Goal: Information Seeking & Learning: Learn about a topic

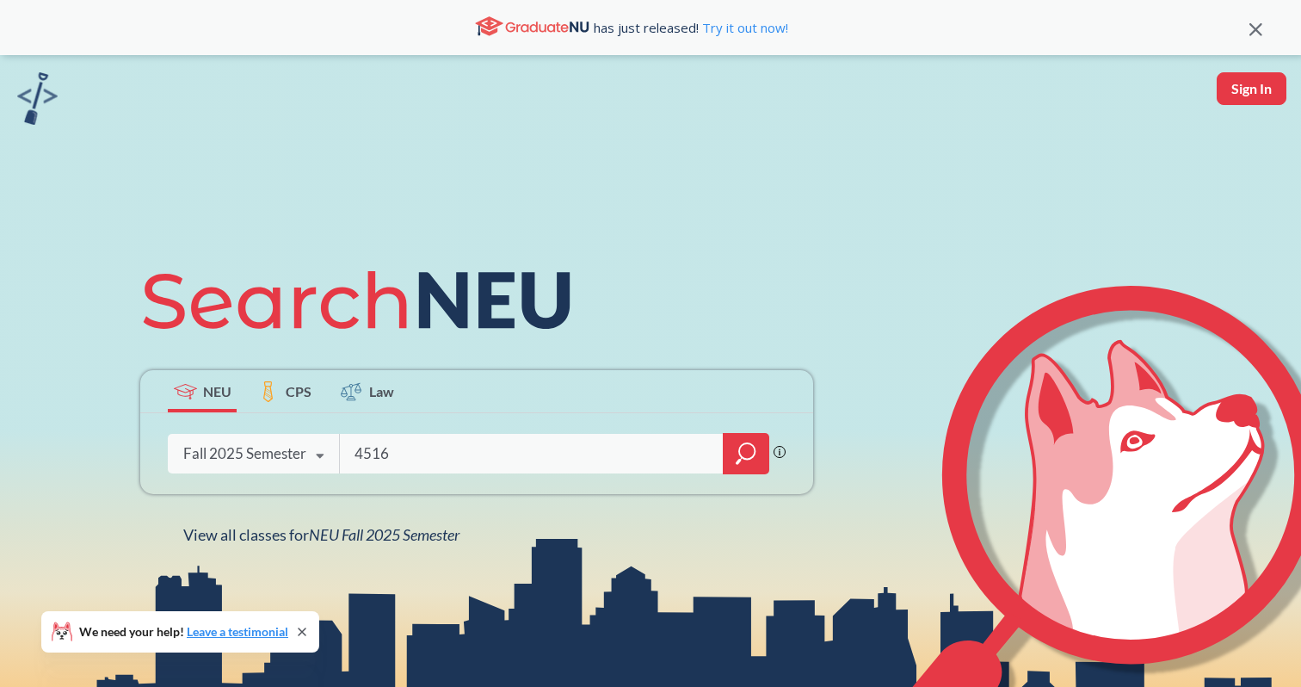
type input "4516"
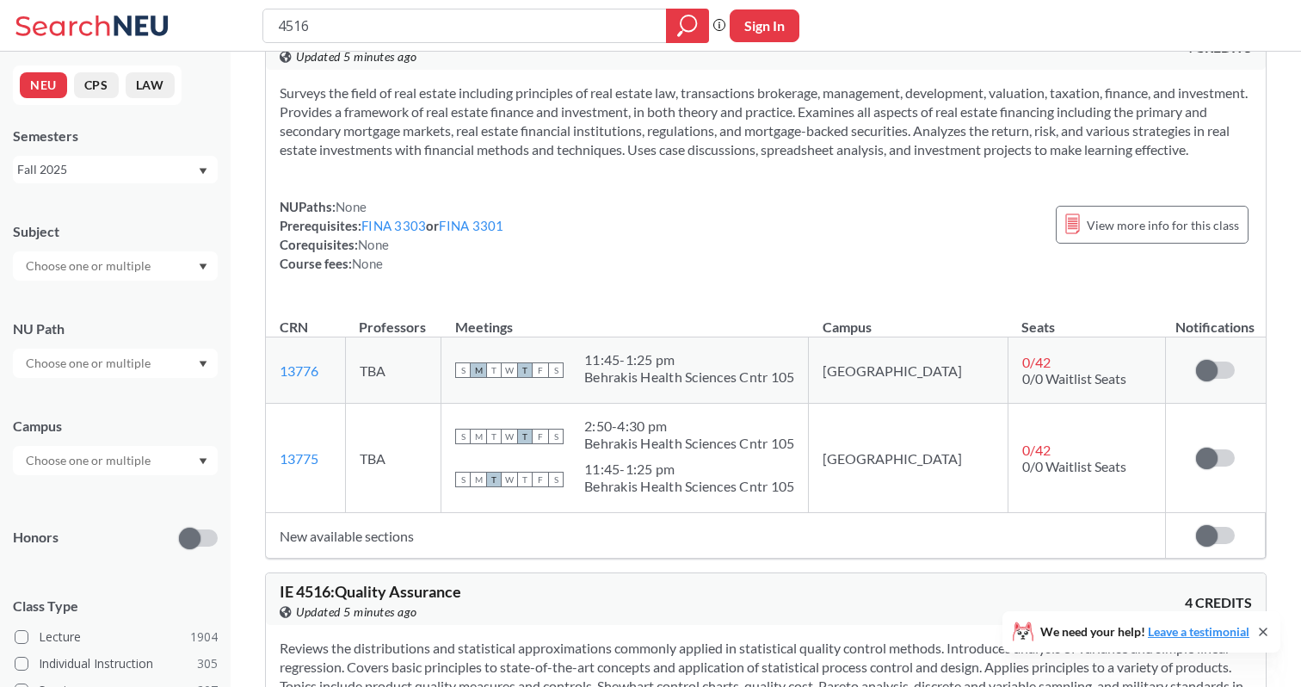
scroll to position [75, 0]
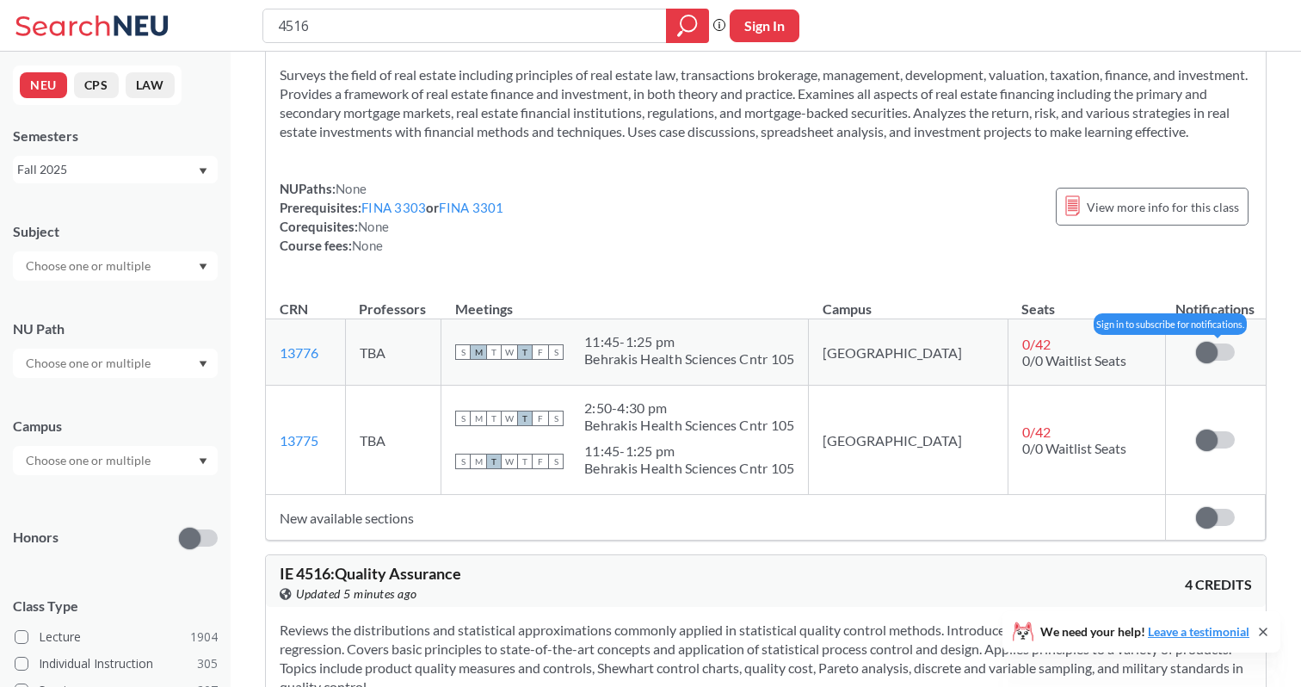
click at [1208, 363] on span at bounding box center [1207, 353] width 22 height 22
click at [1196, 343] on input "checkbox" at bounding box center [1196, 343] width 0 height 0
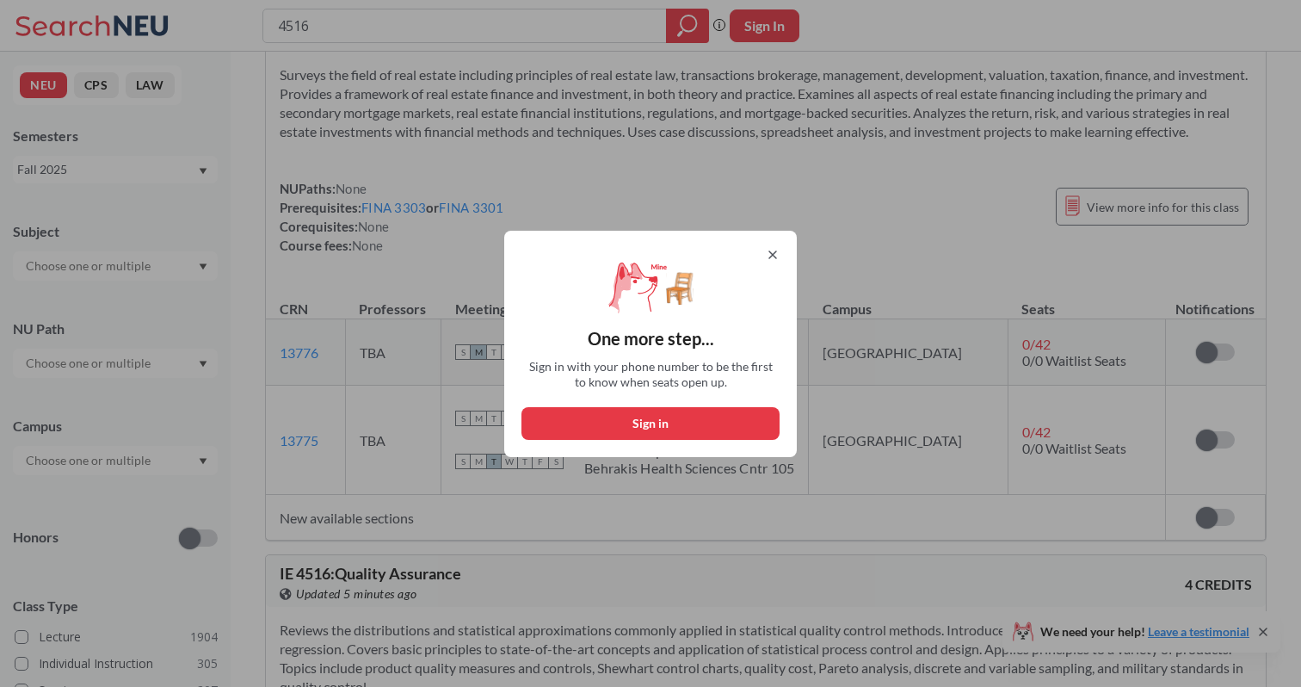
click at [683, 421] on button "Sign in" at bounding box center [651, 423] width 258 height 33
select select "US"
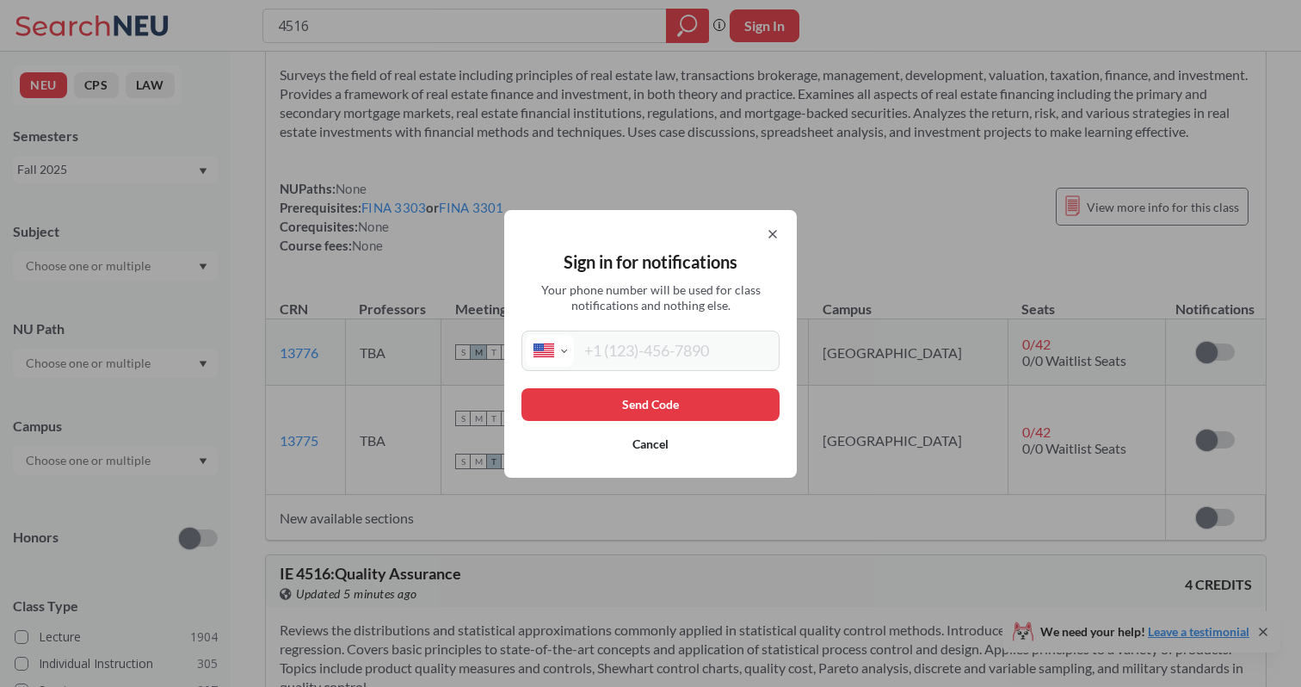
click at [650, 349] on input "tel" at bounding box center [674, 351] width 201 height 32
type input "[PHONE_NUMBER]"
click at [634, 399] on button "Send Code" at bounding box center [651, 404] width 258 height 33
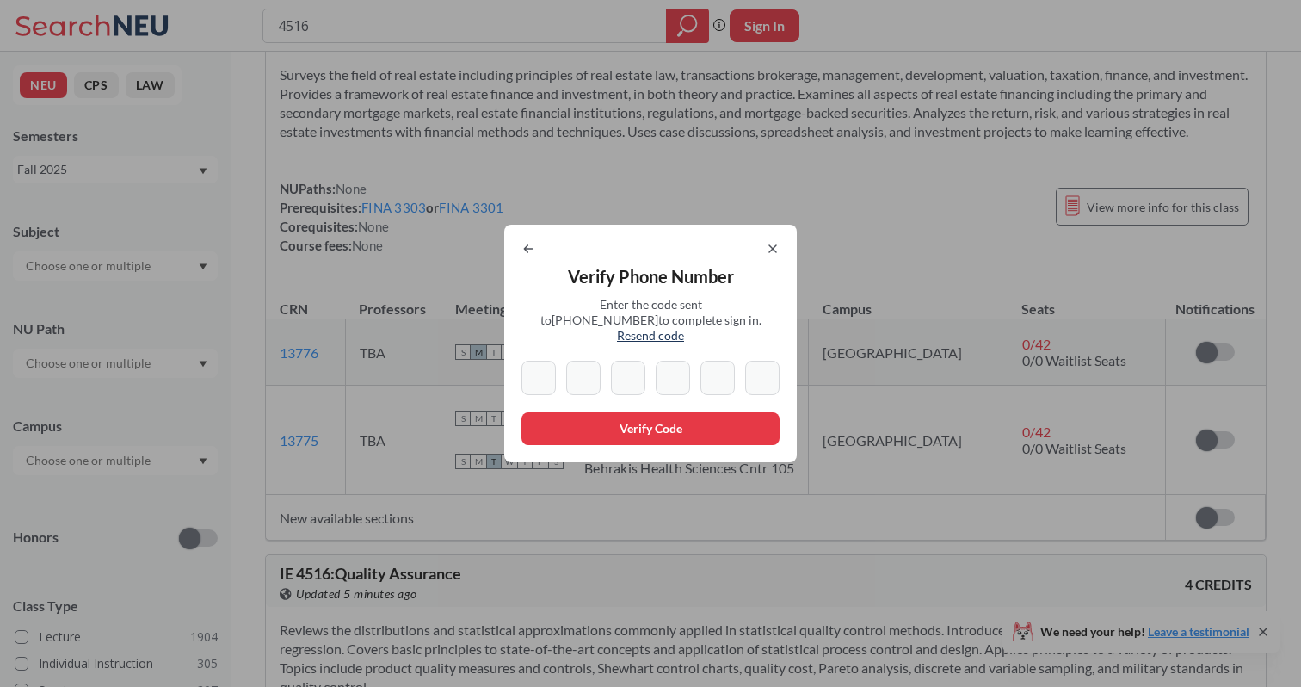
type input "7"
type input "9"
type input "0"
type input "3"
type input "8"
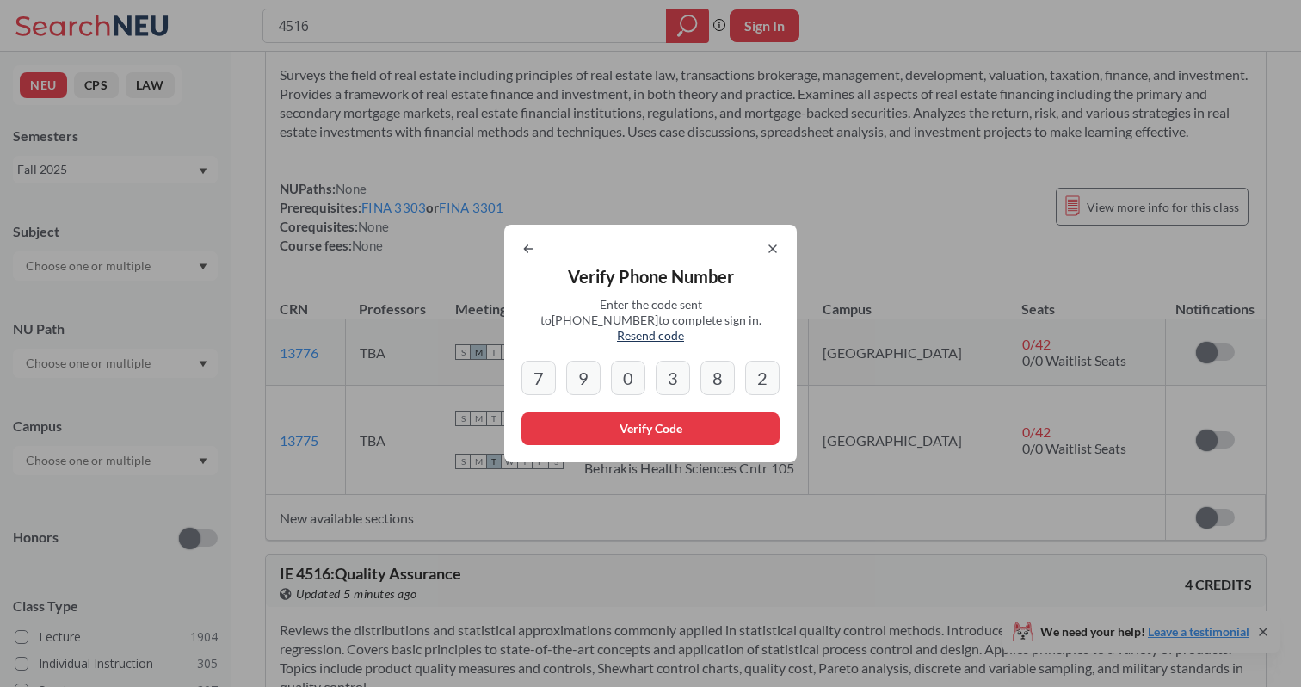
type input "2"
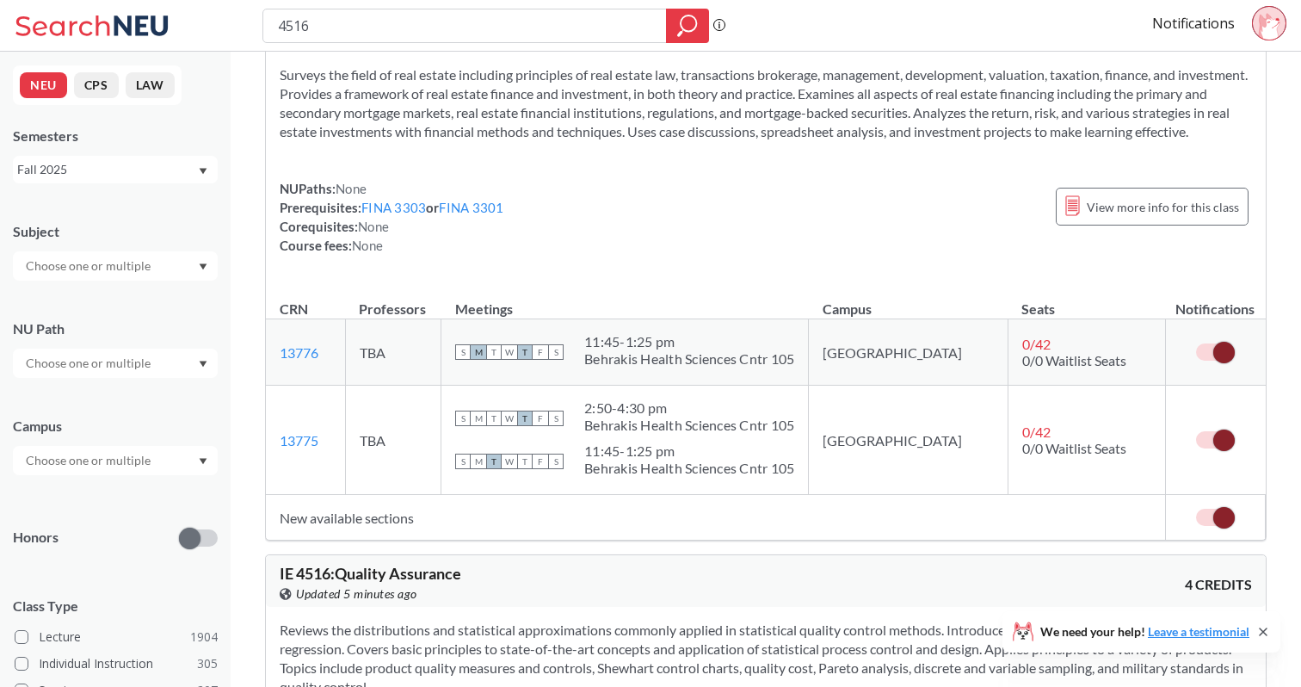
click at [1228, 451] on span at bounding box center [1224, 440] width 22 height 22
click at [1196, 431] on input "checkbox" at bounding box center [1196, 431] width 0 height 0
click at [1114, 304] on th "Seats" at bounding box center [1086, 300] width 157 height 37
click at [151, 368] on input "text" at bounding box center [89, 363] width 145 height 21
click at [170, 318] on div "NU Path" at bounding box center [115, 340] width 205 height 76
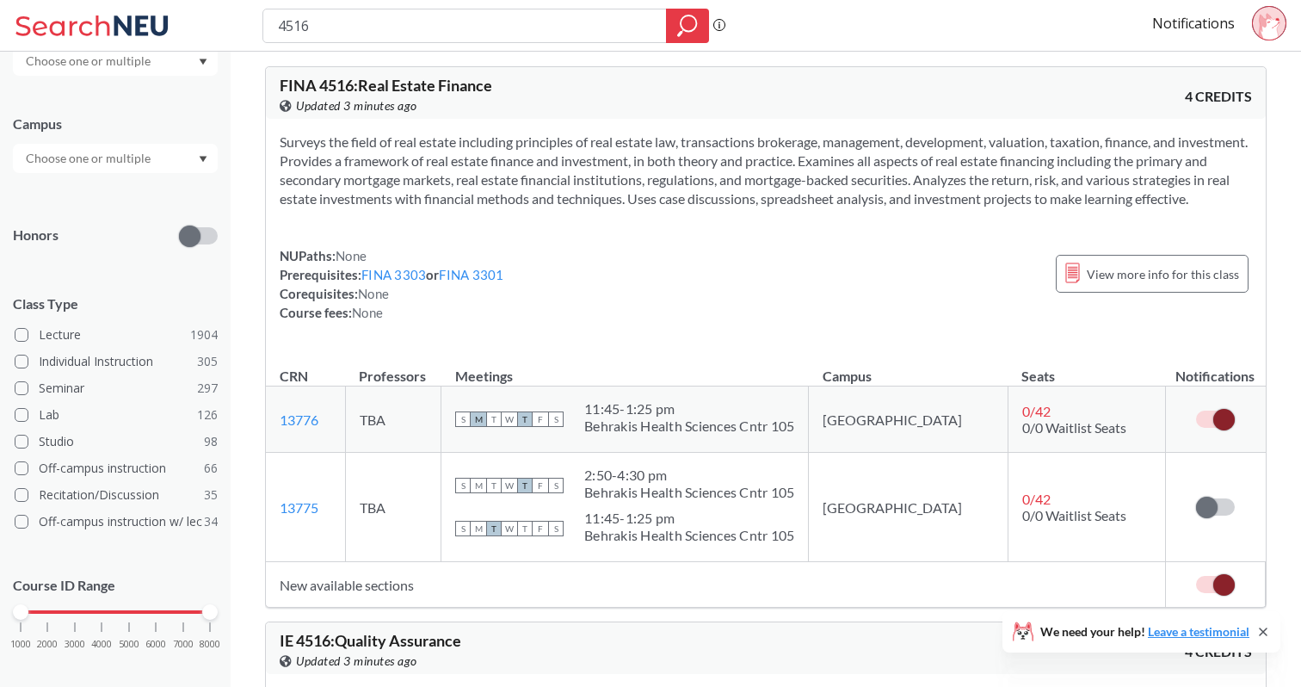
scroll to position [0, 0]
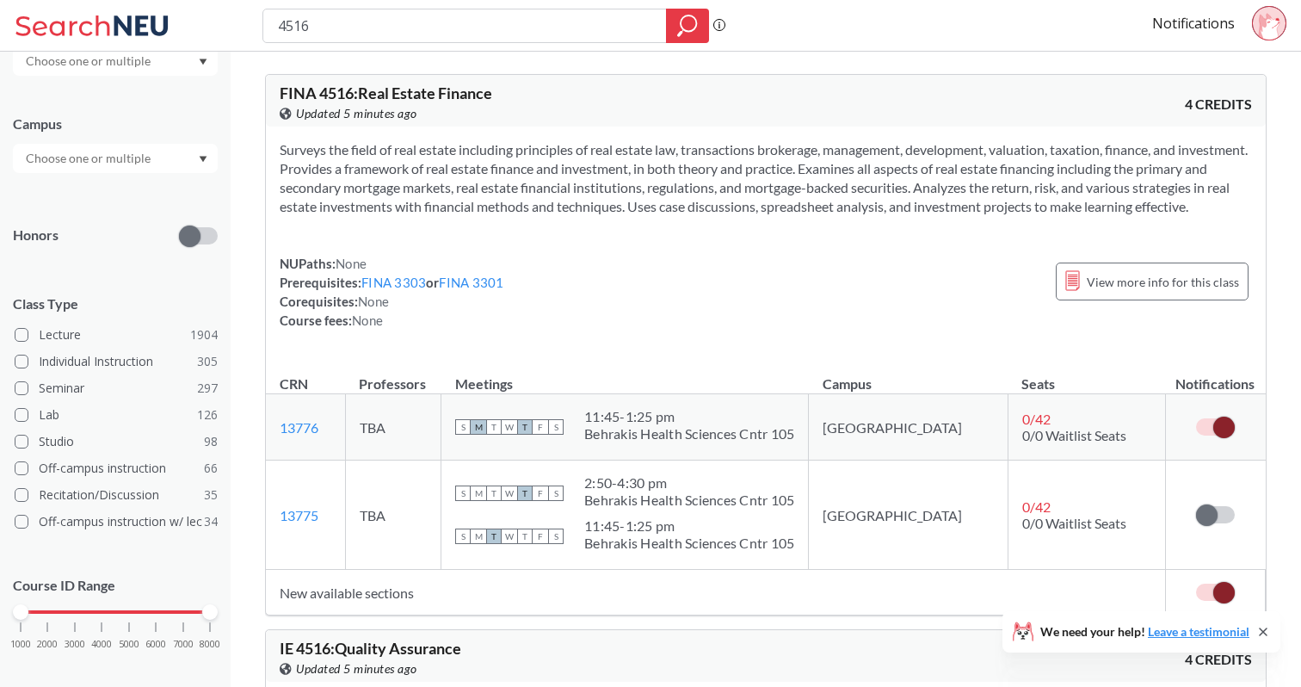
click at [525, 435] on div "S M T W T F S" at bounding box center [509, 427] width 108 height 38
click at [1158, 293] on span "View more info for this class" at bounding box center [1163, 282] width 152 height 22
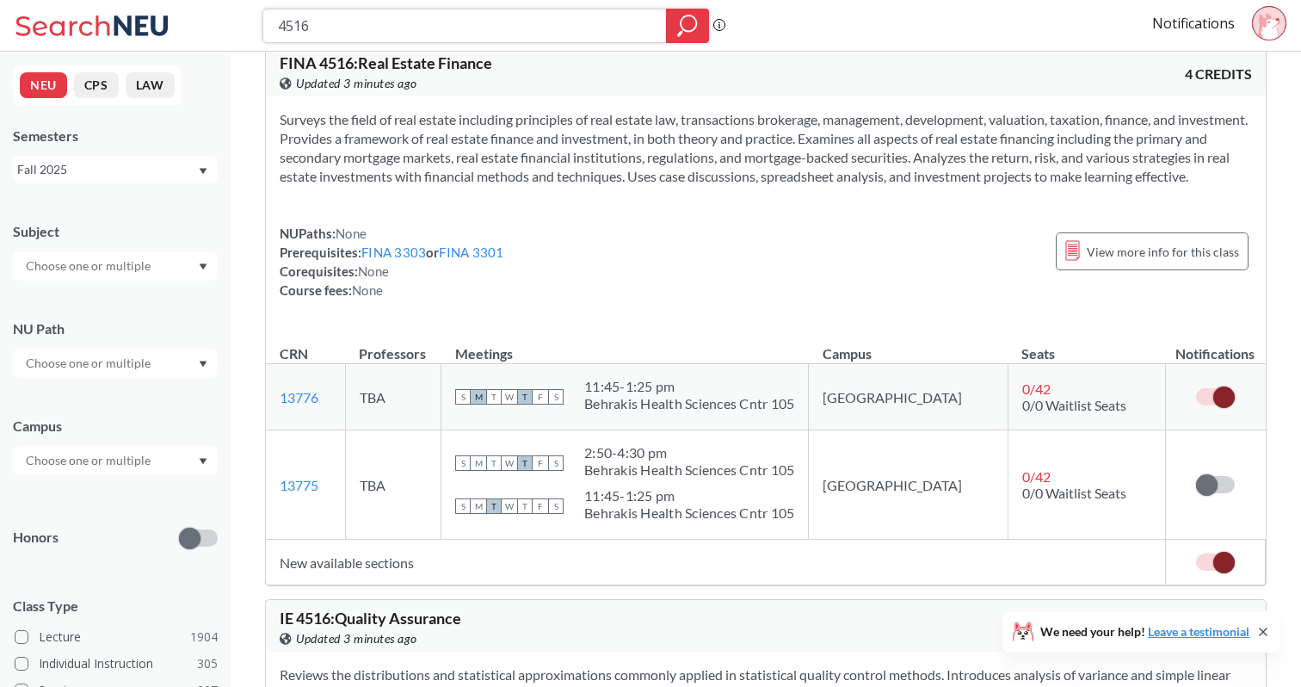
scroll to position [21, 0]
